Goal: Information Seeking & Learning: Learn about a topic

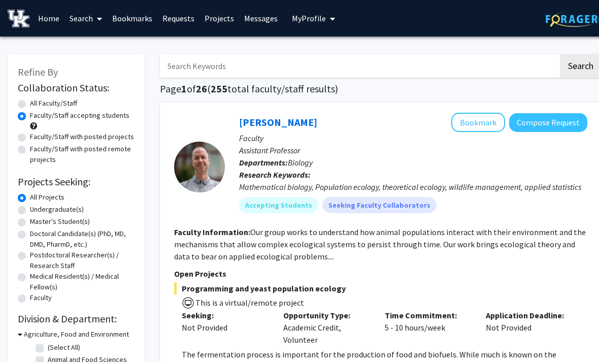
scroll to position [477, 10]
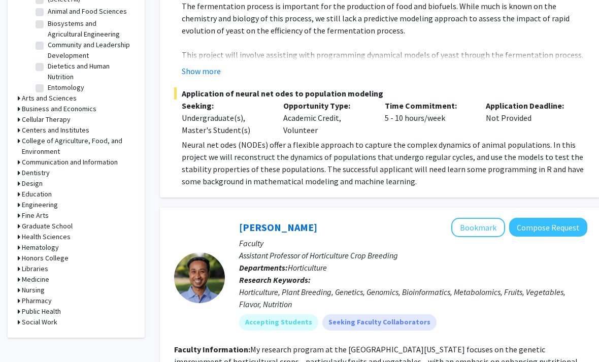
scroll to position [348, 0]
click at [18, 96] on icon at bounding box center [19, 98] width 3 height 11
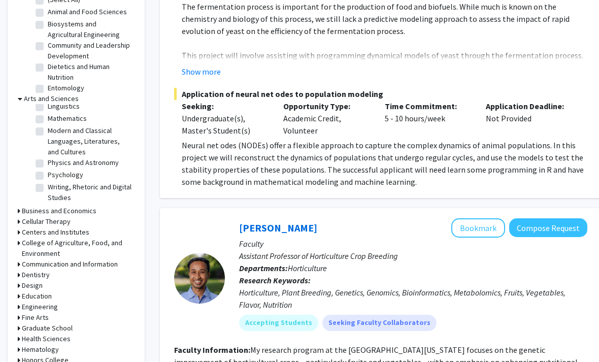
scroll to position [66, 0]
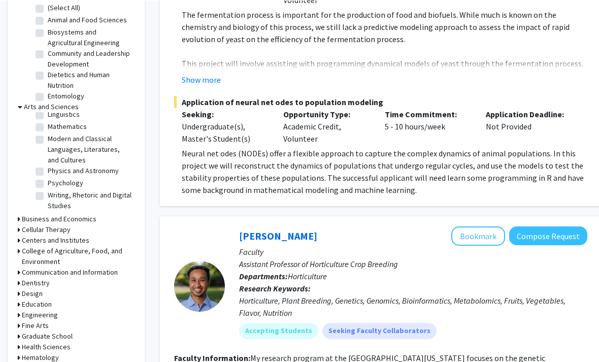
click at [19, 291] on icon at bounding box center [19, 293] width 3 height 11
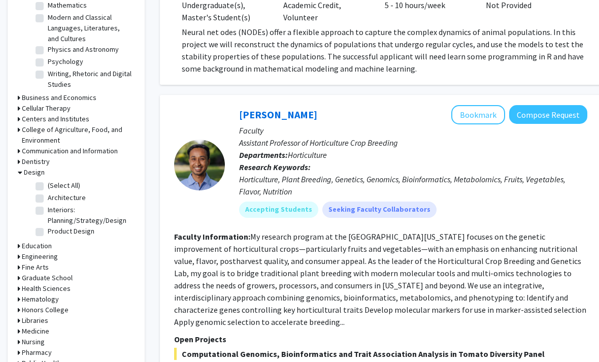
scroll to position [461, 0]
click at [18, 262] on icon at bounding box center [19, 267] width 3 height 11
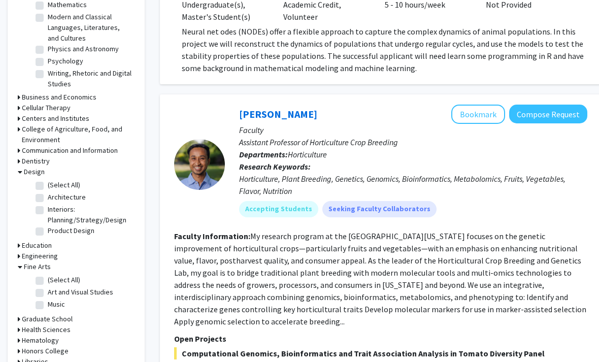
click at [48, 290] on label "Art and Visual Studies" at bounding box center [80, 292] width 65 height 11
click at [48, 290] on input "Art and Visual Studies" at bounding box center [51, 290] width 7 height 7
checkbox input "true"
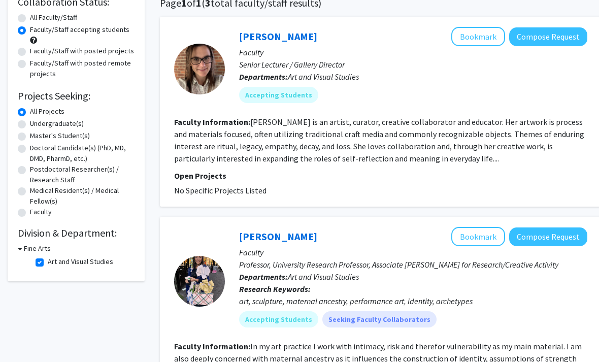
scroll to position [86, 0]
click at [40, 252] on h3 "Fine Arts" at bounding box center [37, 248] width 27 height 11
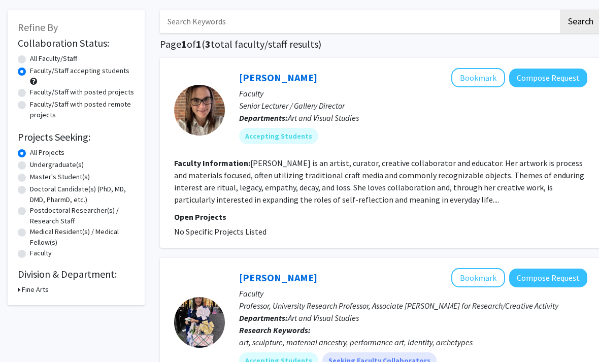
scroll to position [0, 0]
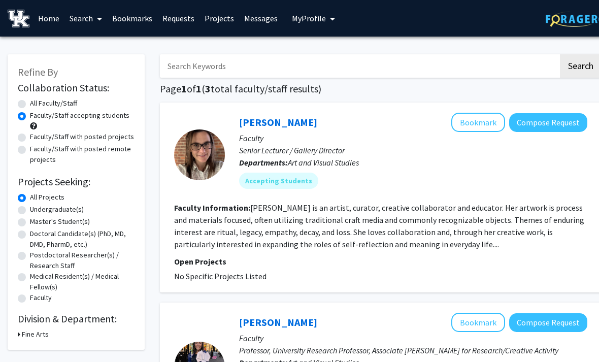
scroll to position [461, 0]
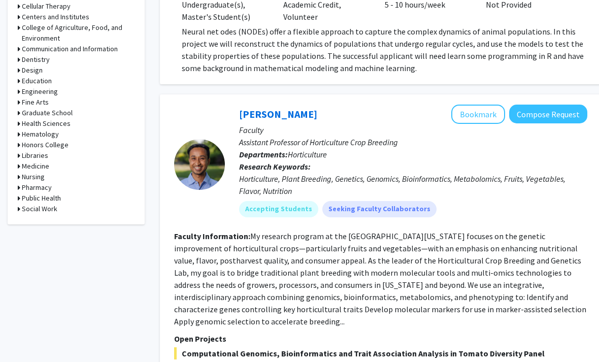
click at [47, 95] on h3 "Engineering" at bounding box center [40, 91] width 36 height 11
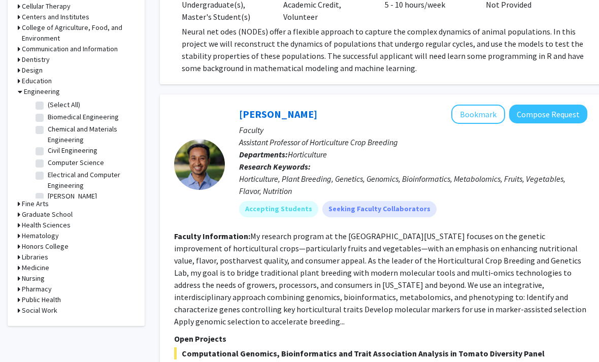
click at [24, 202] on h3 "Fine Arts" at bounding box center [35, 203] width 27 height 11
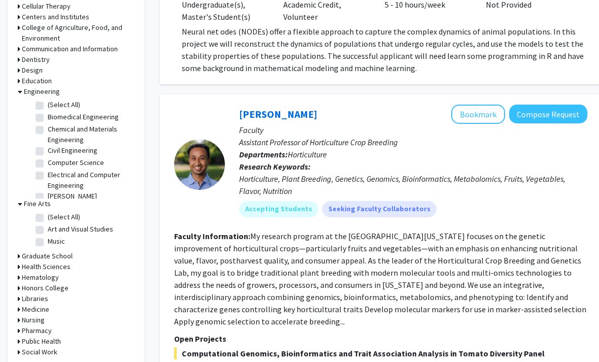
click at [54, 242] on label "Music" at bounding box center [56, 241] width 17 height 11
click at [54, 242] on input "Music" at bounding box center [51, 239] width 7 height 7
checkbox input "true"
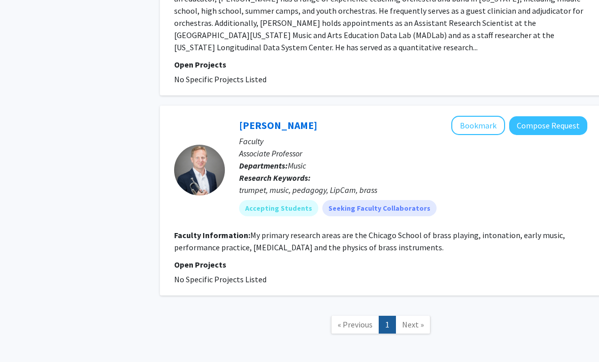
scroll to position [906, 0]
click at [309, 316] on nav "« Previous 1 Next »" at bounding box center [380, 325] width 441 height 41
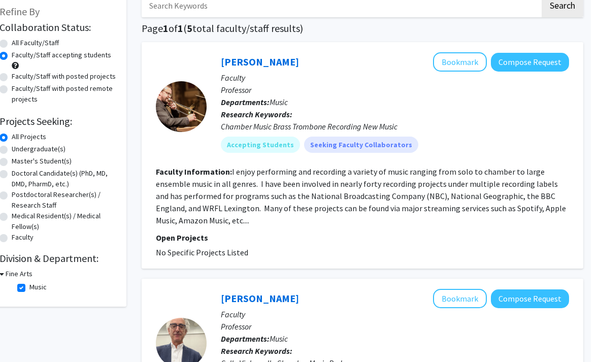
scroll to position [0, 10]
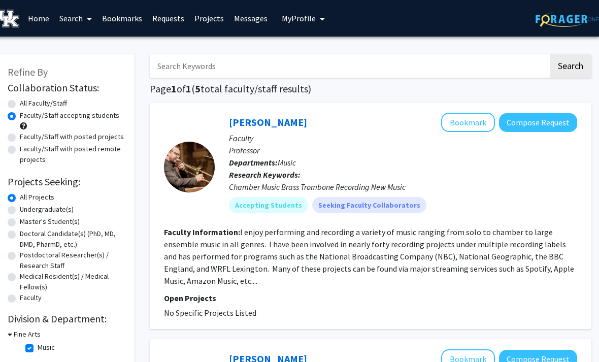
click at [110, 23] on link "Bookmarks" at bounding box center [122, 19] width 50 height 36
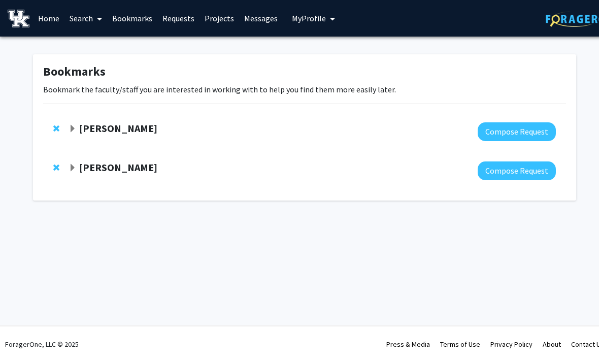
click at [90, 168] on strong "[PERSON_NAME]" at bounding box center [118, 167] width 78 height 13
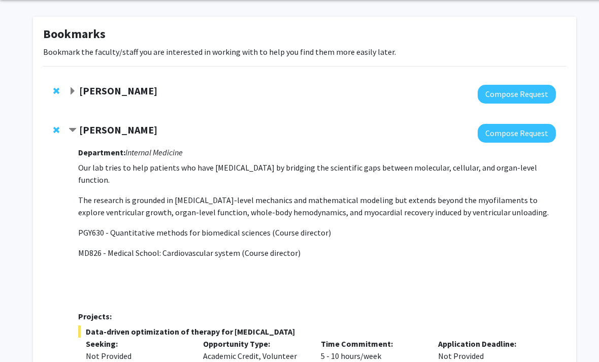
scroll to position [41, 0]
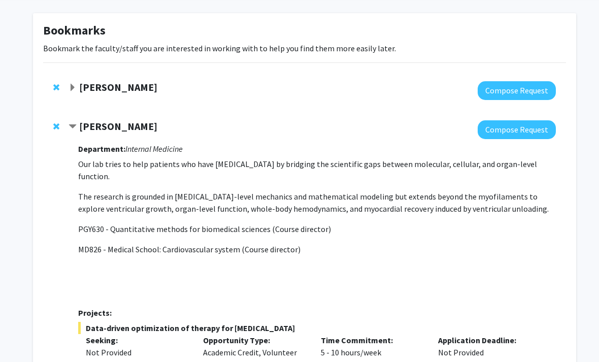
click at [75, 89] on span "Expand Corey Hawes Bookmark" at bounding box center [72, 88] width 8 height 8
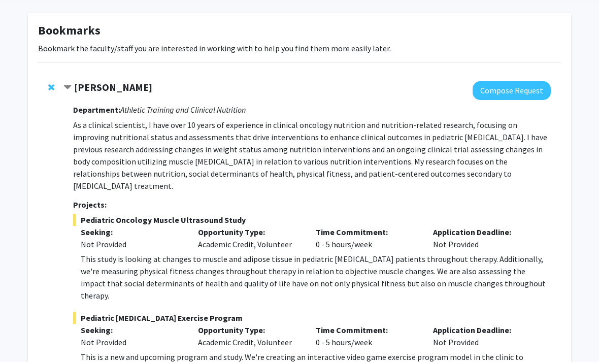
scroll to position [41, 7]
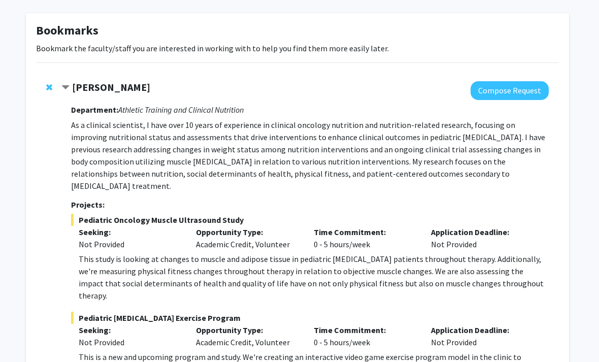
click at [110, 91] on strong "[PERSON_NAME]" at bounding box center [111, 87] width 78 height 13
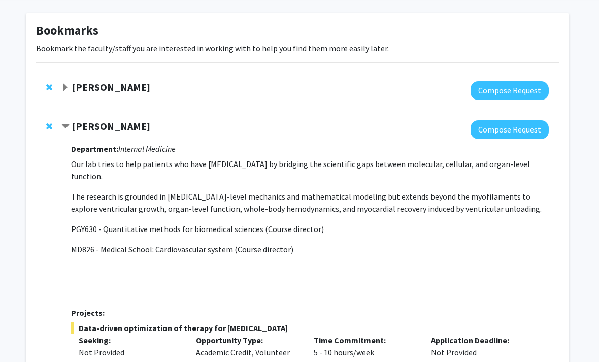
click at [135, 92] on div "[PERSON_NAME]" at bounding box center [170, 87] width 219 height 13
click at [128, 89] on strong "[PERSON_NAME]" at bounding box center [111, 87] width 78 height 13
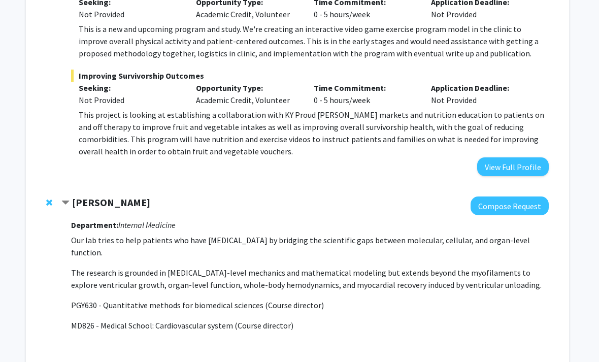
scroll to position [369, 7]
click at [521, 157] on button "View Full Profile" at bounding box center [513, 166] width 72 height 19
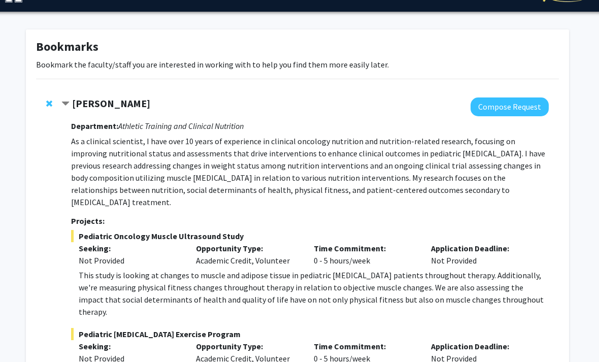
scroll to position [17, 6]
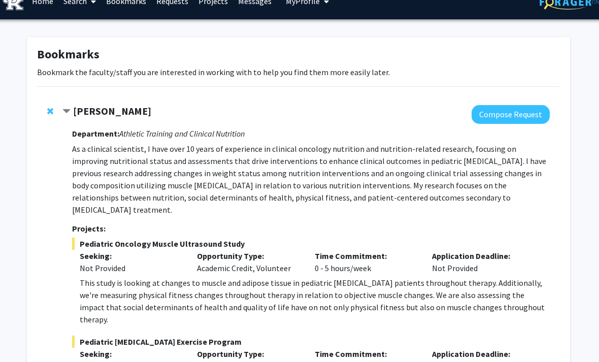
click at [188, 170] on p "As a clinical scientist, I have over 10 years of experience in clinical oncolog…" at bounding box center [311, 179] width 477 height 73
click at [194, 176] on p "As a clinical scientist, I have over 10 years of experience in clinical oncolog…" at bounding box center [311, 179] width 477 height 73
click at [120, 132] on icon "Athletic Training and Clinical Nutrition" at bounding box center [182, 133] width 125 height 10
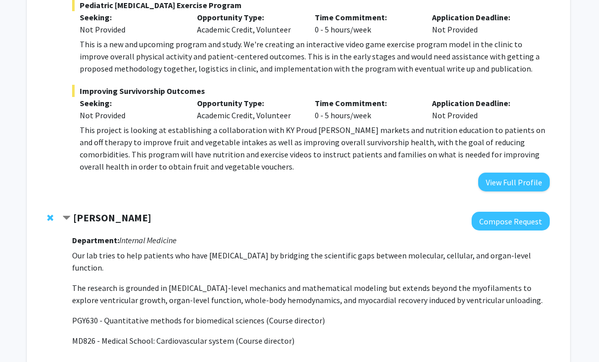
scroll to position [348, 6]
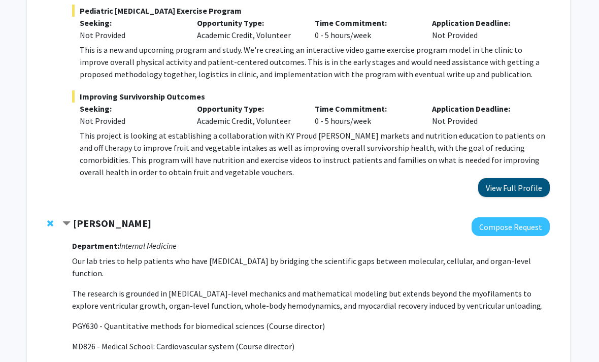
click at [493, 178] on button "View Full Profile" at bounding box center [514, 187] width 72 height 19
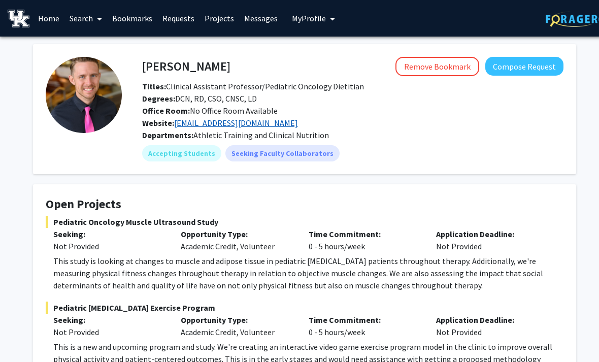
click at [222, 126] on link "[EMAIL_ADDRESS][DOMAIN_NAME]" at bounding box center [236, 123] width 124 height 10
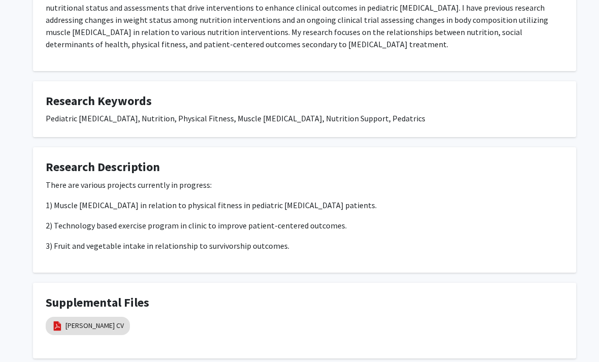
scroll to position [552, 0]
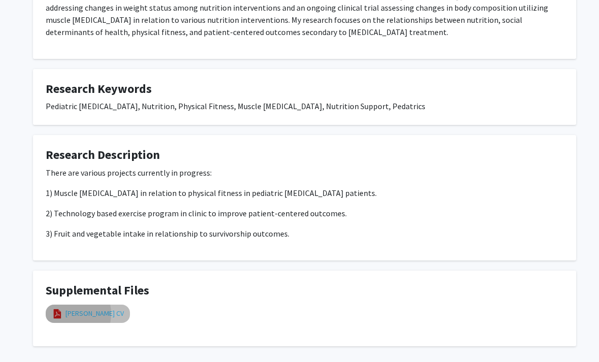
click at [68, 308] on link "[PERSON_NAME] CV" at bounding box center [94, 313] width 58 height 11
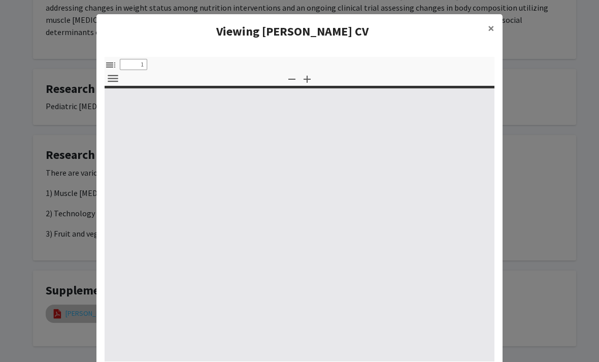
select select "custom"
type input "0"
select select "custom"
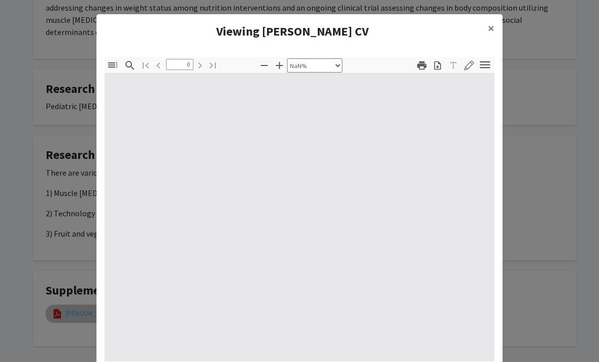
type input "1"
select select "auto"
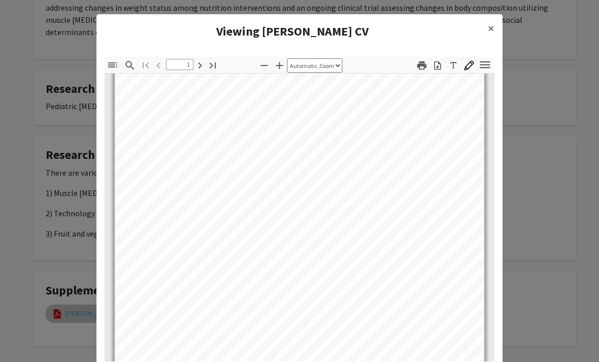
scroll to position [93, 0]
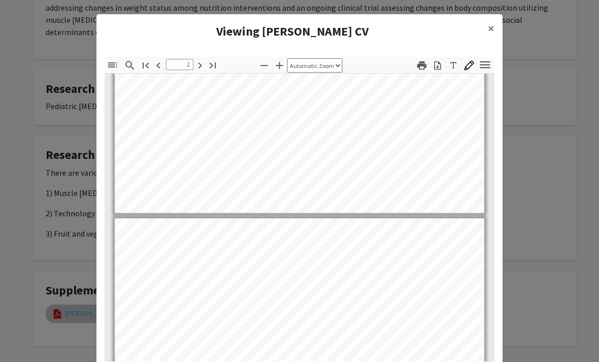
type input "3"
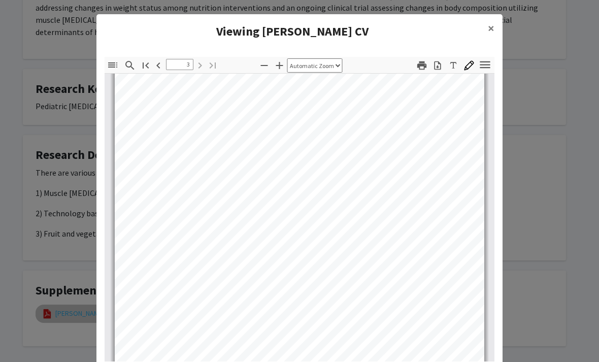
scroll to position [552, 8]
click at [127, 361] on div "Viewing Dr. Hawes CV × Thumbnails Document Outline Attachments Layers Current O…" at bounding box center [299, 196] width 406 height 365
click at [194, 361] on modal-container "Viewing Dr. Hawes CV × Thumbnails Document Outline Attachments Layers Current O…" at bounding box center [299, 181] width 599 height 362
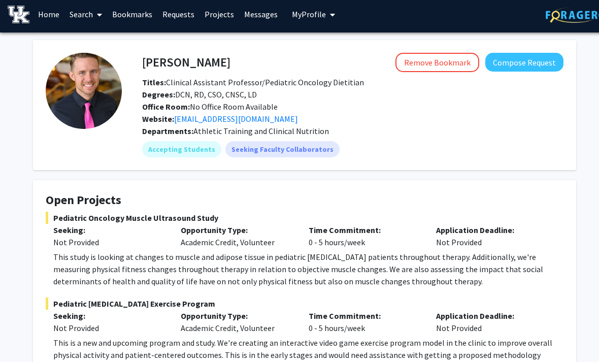
scroll to position [0, 0]
